Goal: Transaction & Acquisition: Obtain resource

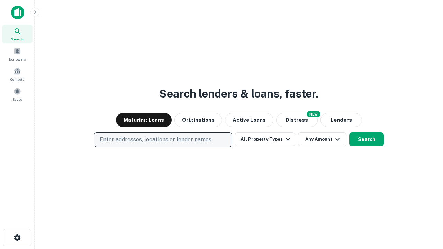
click at [163, 140] on p "Enter addresses, locations or lender names" at bounding box center [156, 140] width 112 height 8
type input "**********"
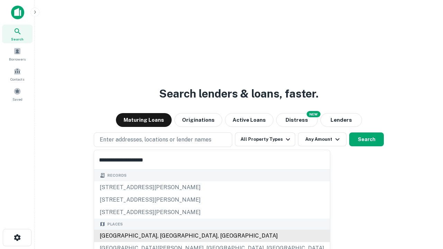
click at [166, 236] on div "Santa Monica, CA, USA" at bounding box center [212, 236] width 236 height 12
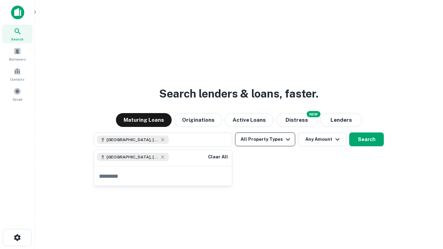
click at [265, 140] on button "All Property Types" at bounding box center [265, 140] width 60 height 14
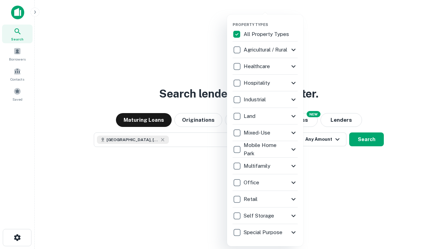
click at [271, 20] on button "button" at bounding box center [271, 20] width 76 height 0
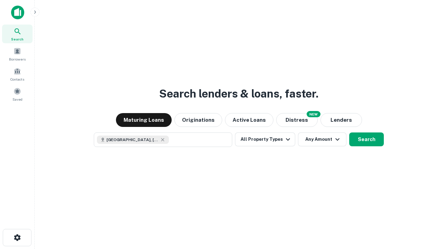
scroll to position [11, 0]
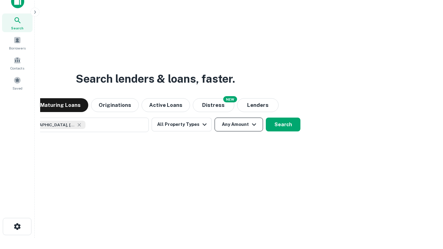
click at [215, 118] on button "Any Amount" at bounding box center [239, 125] width 49 height 14
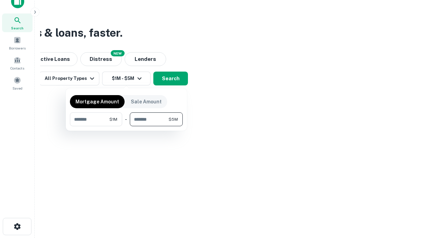
type input "*******"
click at [126, 126] on button "button" at bounding box center [126, 126] width 113 height 0
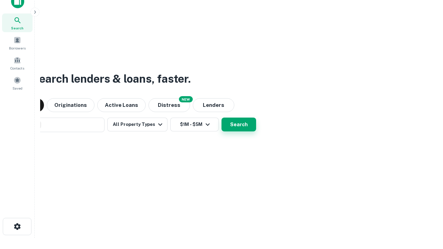
click at [222, 118] on button "Search" at bounding box center [239, 125] width 35 height 14
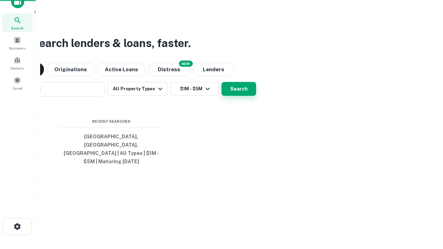
scroll to position [23, 196]
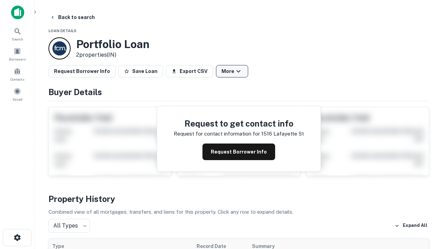
click at [232, 71] on button "More" at bounding box center [232, 71] width 32 height 12
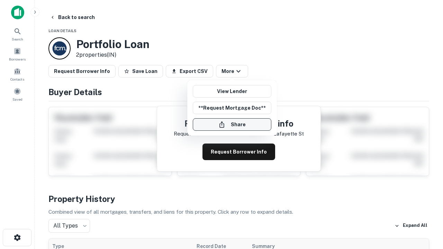
click at [232, 125] on button "Share" at bounding box center [232, 124] width 79 height 12
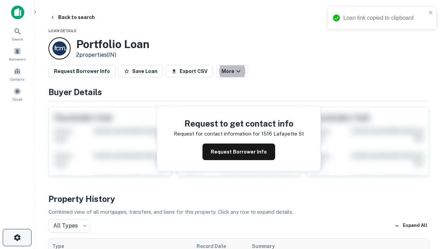
click at [17, 238] on icon "button" at bounding box center [17, 238] width 8 height 8
